Goal: Information Seeking & Learning: Learn about a topic

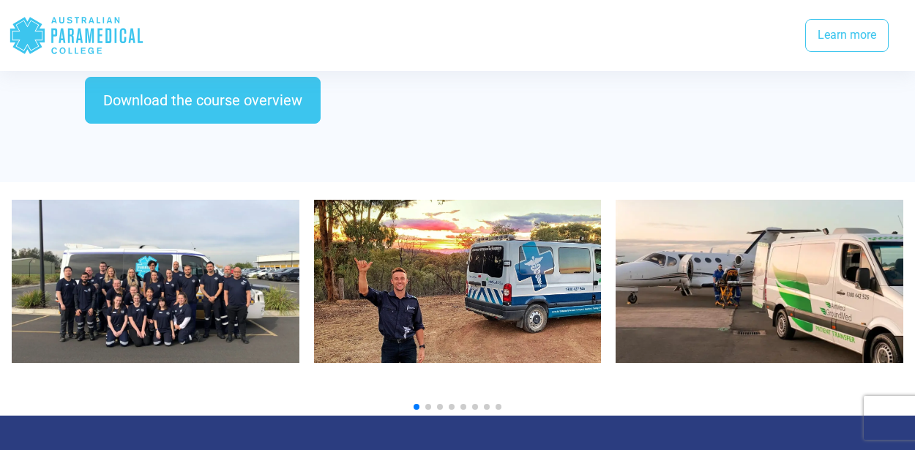
scroll to position [1577, 0]
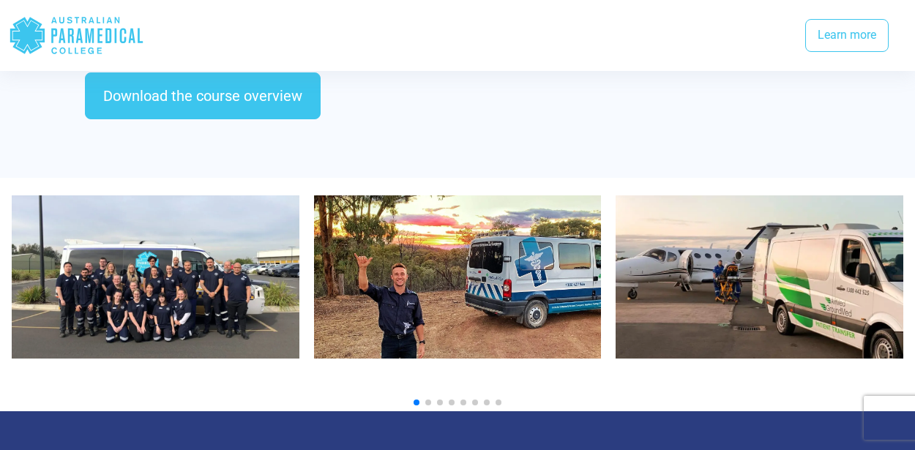
click at [427, 400] on span "Go to slide 2" at bounding box center [428, 403] width 6 height 6
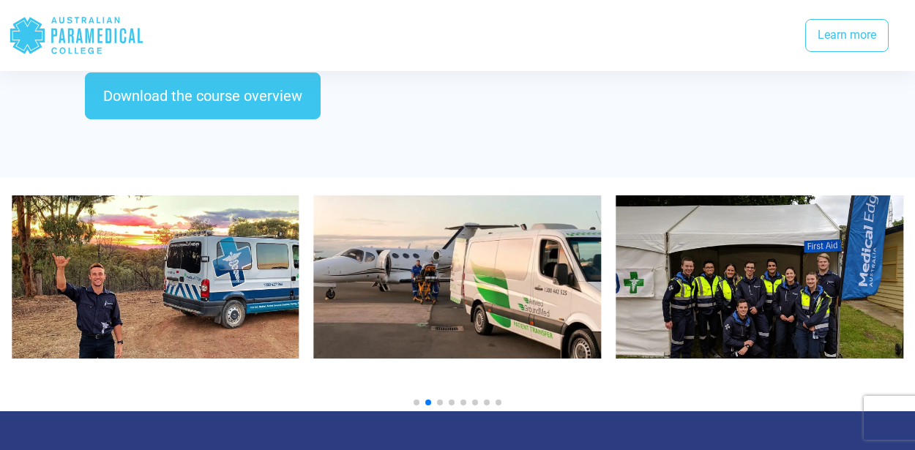
click at [442, 400] on span "Go to slide 3" at bounding box center [440, 403] width 6 height 6
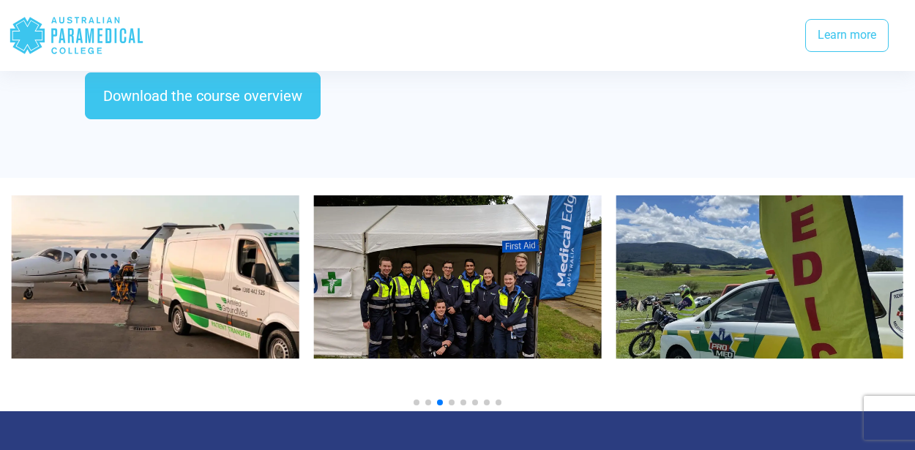
click at [450, 400] on span "Go to slide 4" at bounding box center [452, 403] width 6 height 6
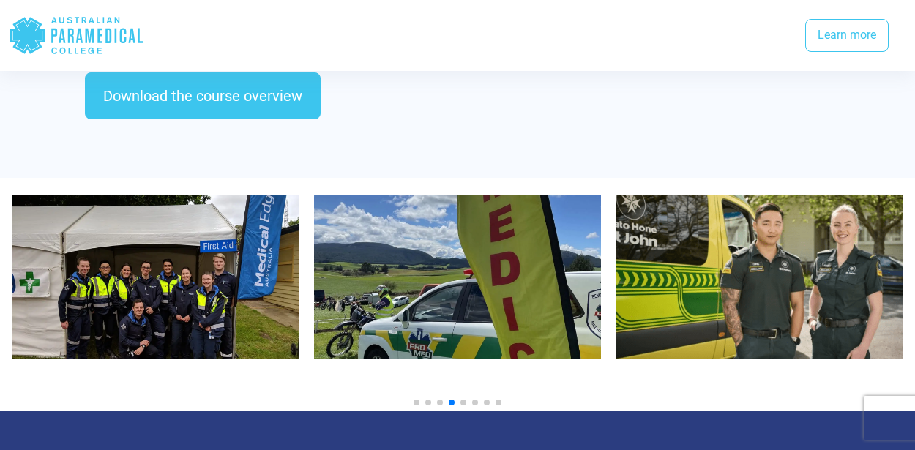
click at [463, 400] on span "Go to slide 5" at bounding box center [464, 403] width 6 height 6
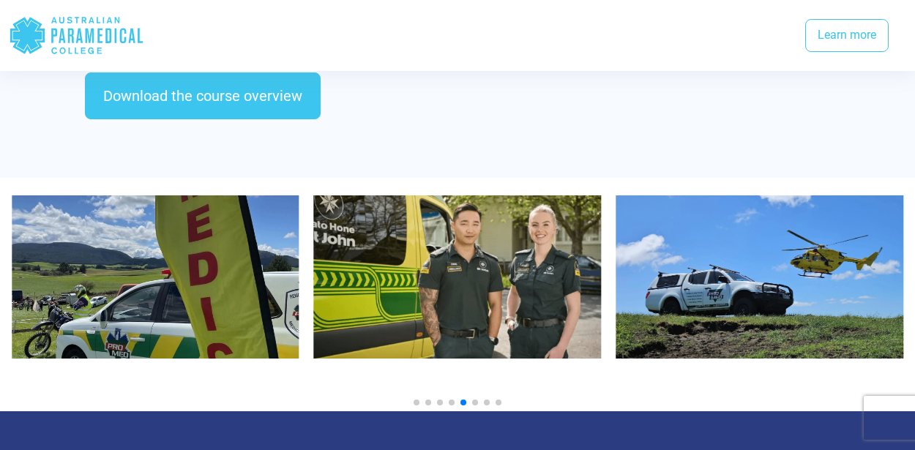
click at [474, 400] on span "Go to slide 6" at bounding box center [475, 403] width 6 height 6
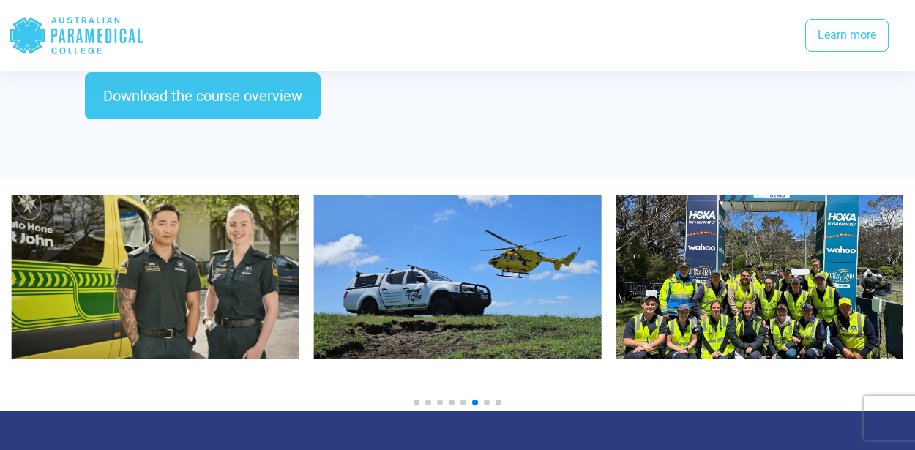
click at [486, 400] on span "Go to slide 7" at bounding box center [487, 403] width 6 height 6
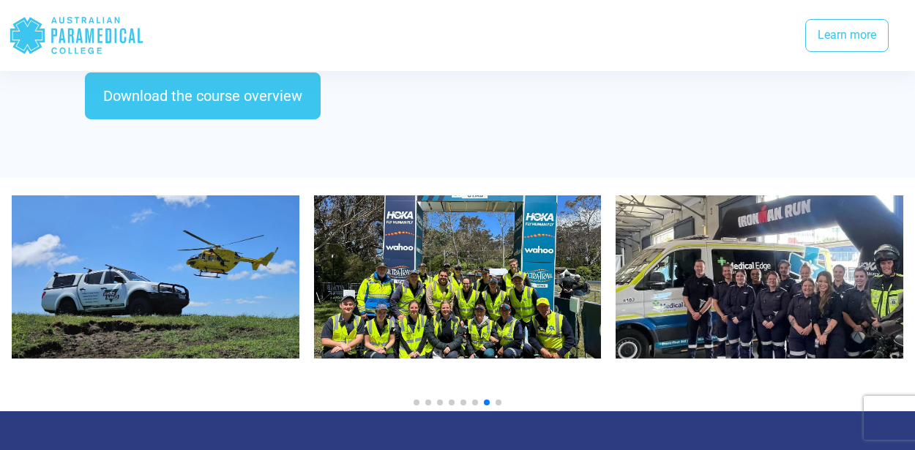
click at [499, 400] on span "Go to slide 8" at bounding box center [499, 403] width 6 height 6
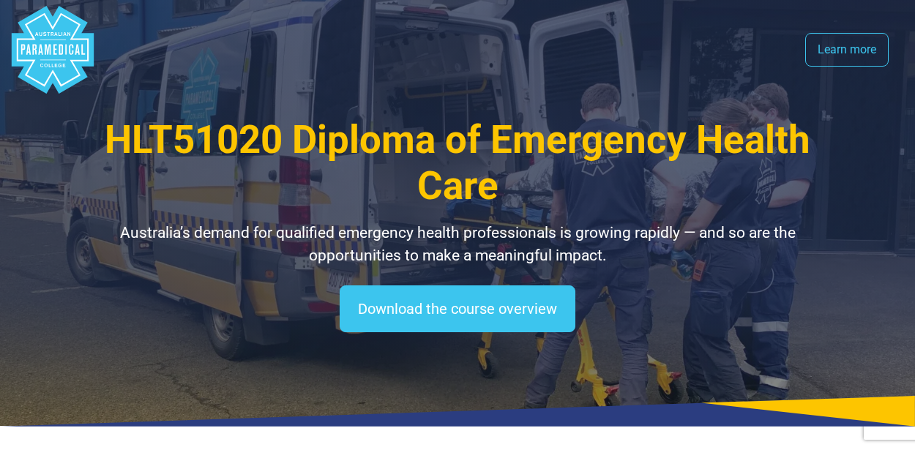
scroll to position [66, 0]
